Goal: Information Seeking & Learning: Understand process/instructions

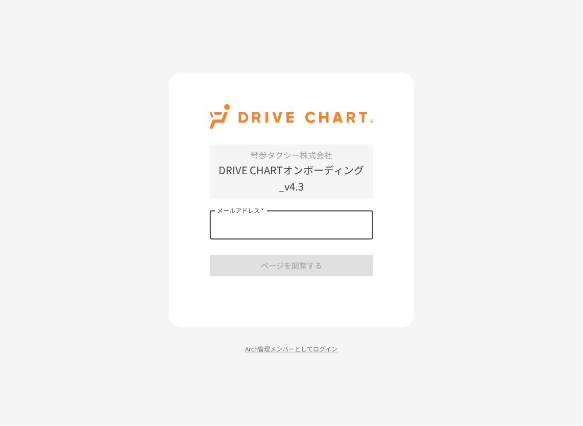
click at [295, 234] on input "メールアドレス   *" at bounding box center [291, 225] width 163 height 29
click at [284, 184] on p "DRIVE CHARTオンボーディング_v4.3" at bounding box center [291, 178] width 163 height 33
click at [257, 237] on input "メールアドレス   *" at bounding box center [291, 225] width 163 height 29
type input "**********"
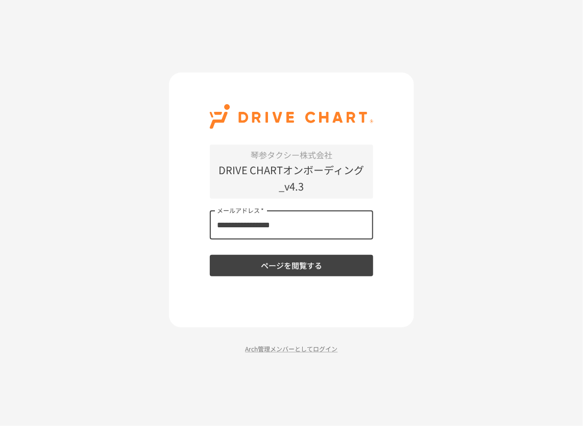
click at [259, 270] on button "ページを閲覧する" at bounding box center [291, 265] width 163 height 21
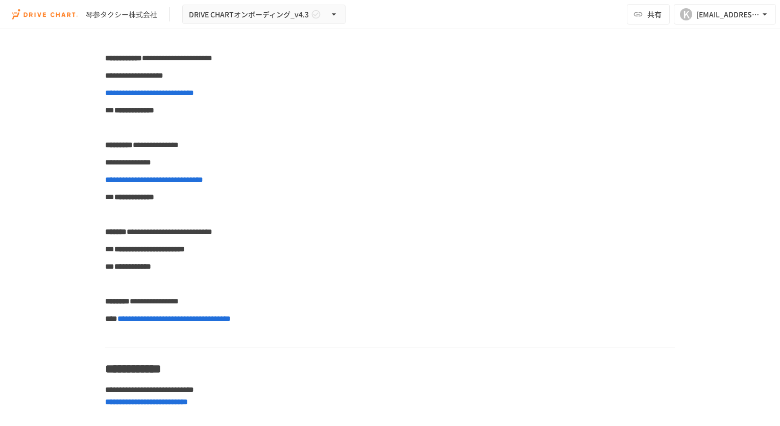
scroll to position [459, 0]
